Goal: Navigation & Orientation: Find specific page/section

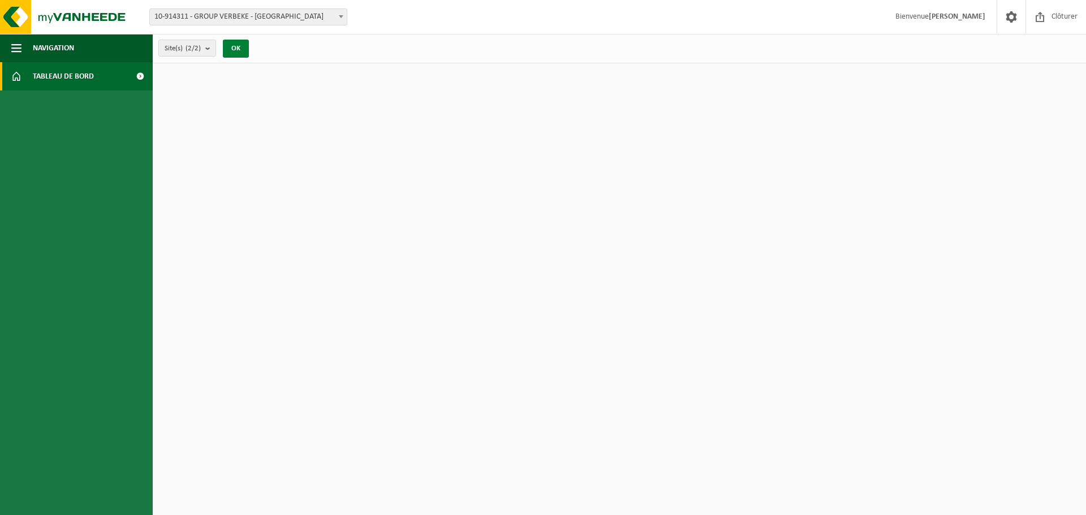
drag, startPoint x: 235, startPoint y: 49, endPoint x: 530, endPoint y: 106, distance: 300.8
click at [235, 49] on button "OK" at bounding box center [236, 49] width 26 height 18
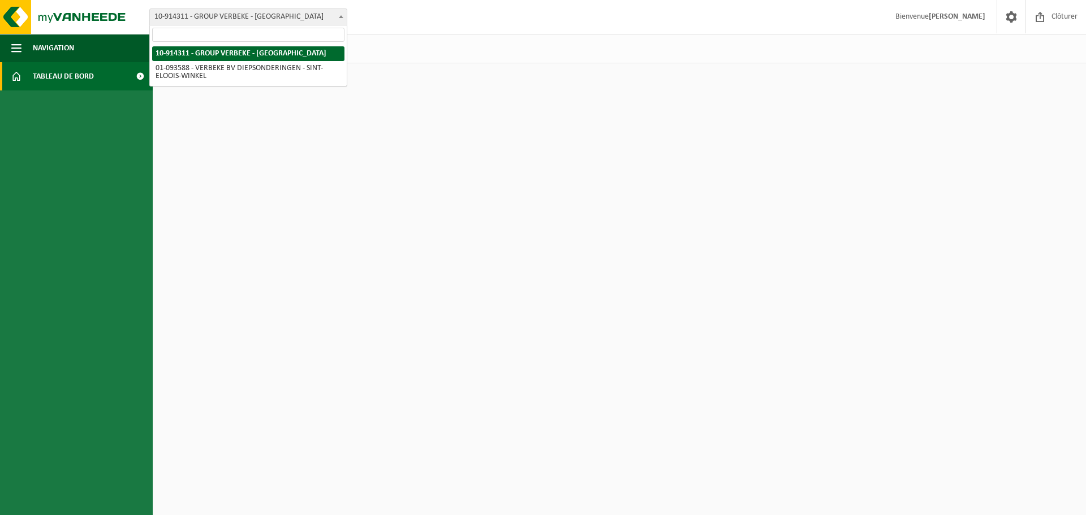
click at [294, 19] on span "10-914311 - GROUP VERBEKE - [GEOGRAPHIC_DATA]" at bounding box center [248, 17] width 197 height 16
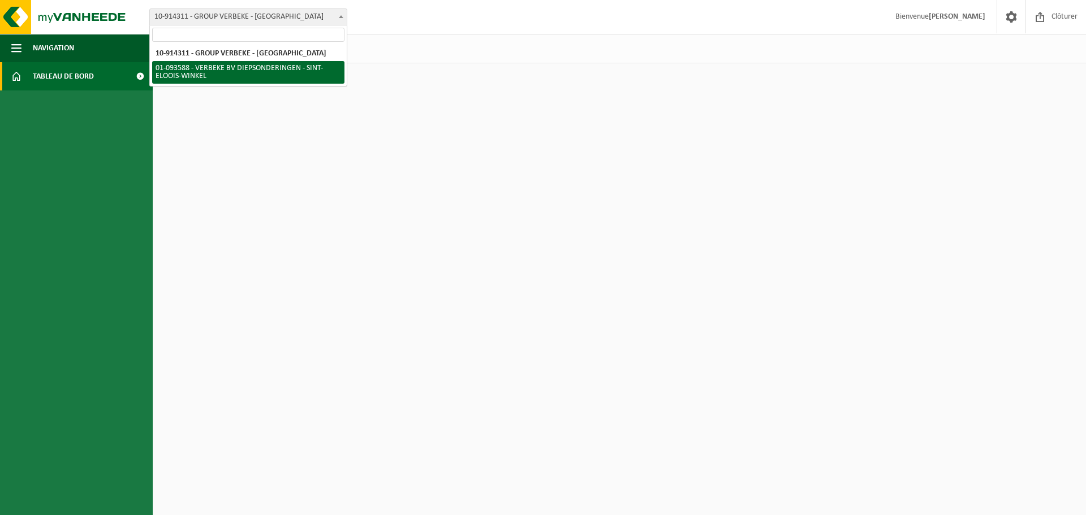
select select "21561"
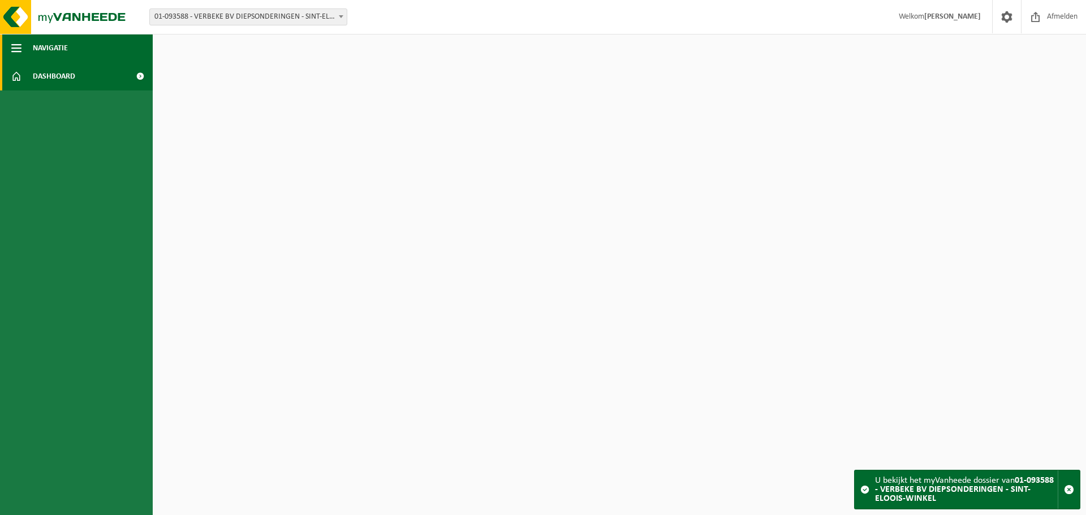
click at [38, 42] on span "Navigatie" at bounding box center [50, 48] width 35 height 28
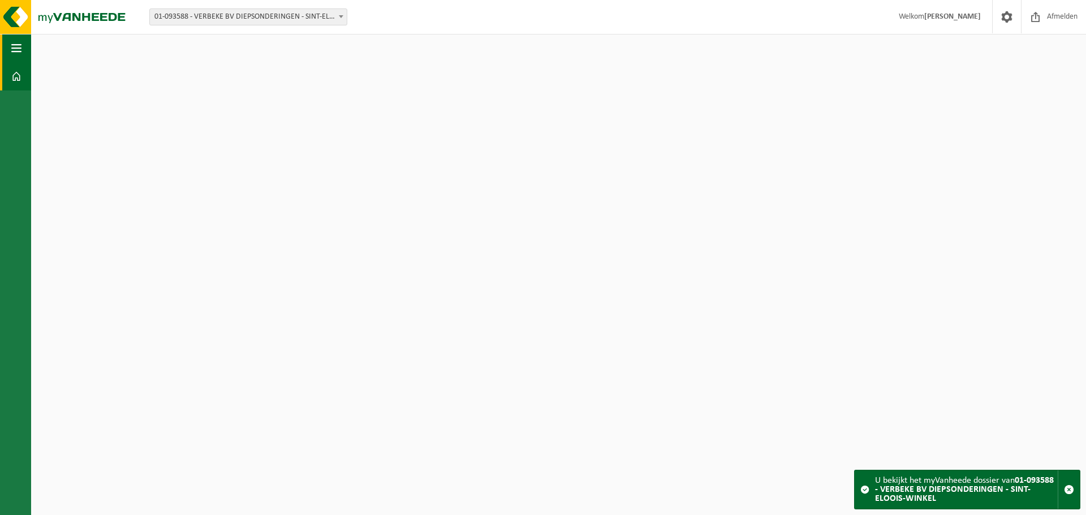
click at [17, 48] on span "button" at bounding box center [16, 48] width 10 height 28
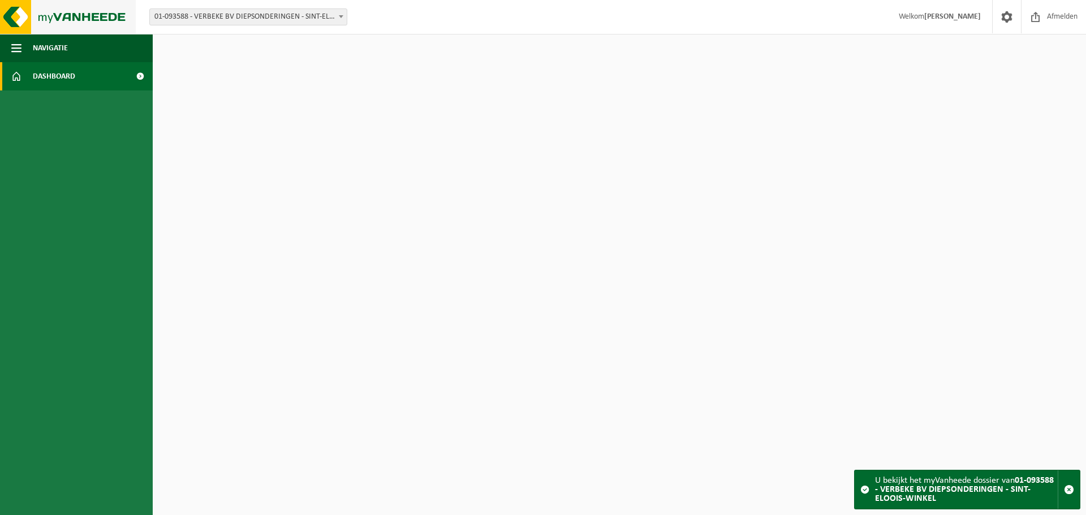
click at [45, 16] on img at bounding box center [68, 17] width 136 height 34
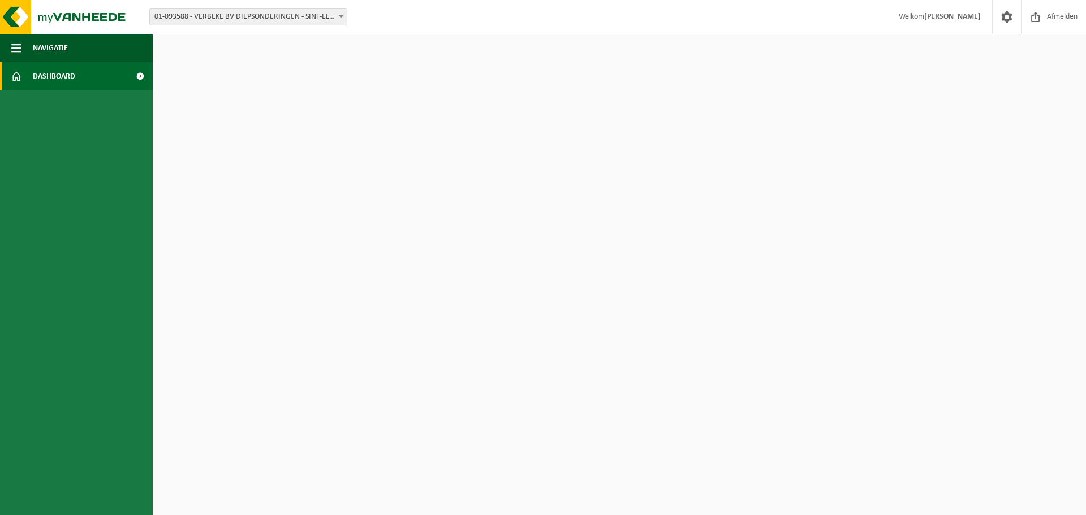
click at [587, 296] on html "Vestiging: 10-914311 - GROUP VERBEKE - LEDEGEM 01-093588 - VERBEKE BV DIEPSONDE…" at bounding box center [543, 257] width 1086 height 515
drag, startPoint x: 325, startPoint y: 192, endPoint x: 312, endPoint y: 172, distance: 23.4
click at [321, 192] on html "Vestiging: 10-914311 - GROUP VERBEKE - LEDEGEM 01-093588 - VERBEKE BV DIEPSONDE…" at bounding box center [543, 257] width 1086 height 515
click at [137, 78] on span at bounding box center [139, 76] width 25 height 28
drag, startPoint x: 0, startPoint y: 0, endPoint x: 137, endPoint y: 78, distance: 158.1
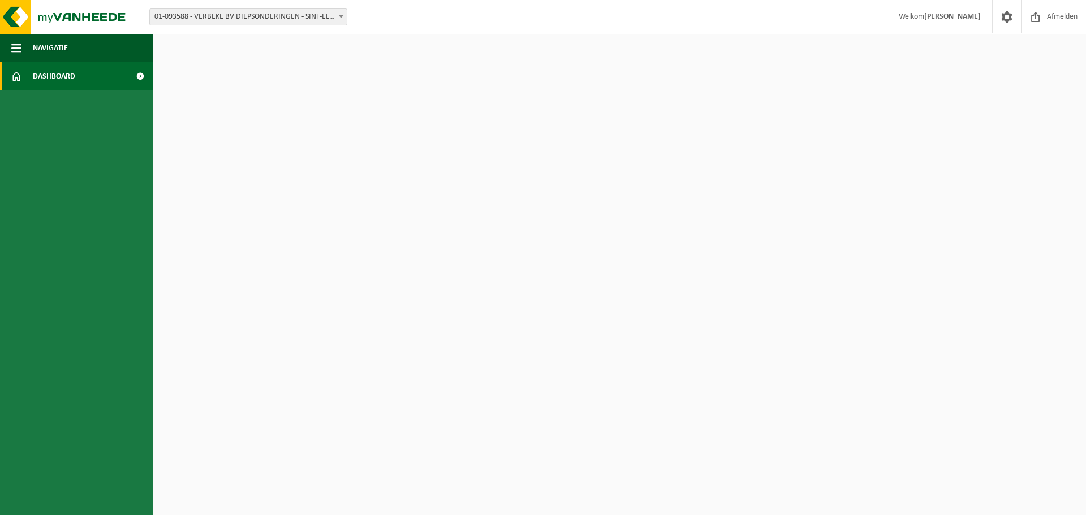
click at [137, 78] on span at bounding box center [139, 76] width 25 height 28
